Goal: Navigation & Orientation: Find specific page/section

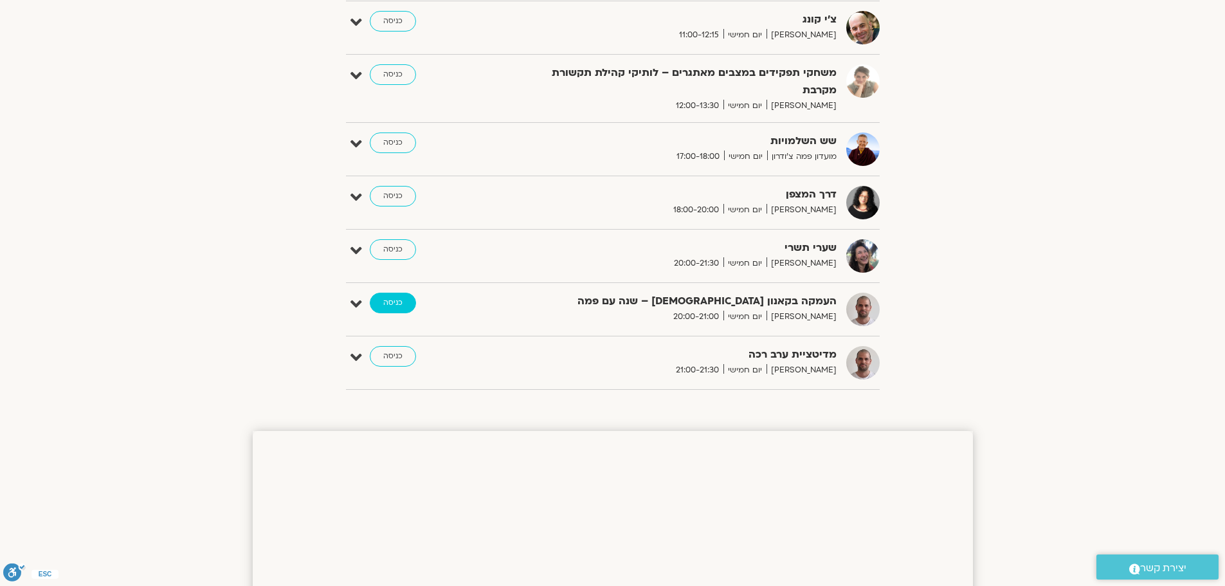
click at [390, 307] on link "כניסה" at bounding box center [393, 303] width 46 height 21
